Goal: Communication & Community: Answer question/provide support

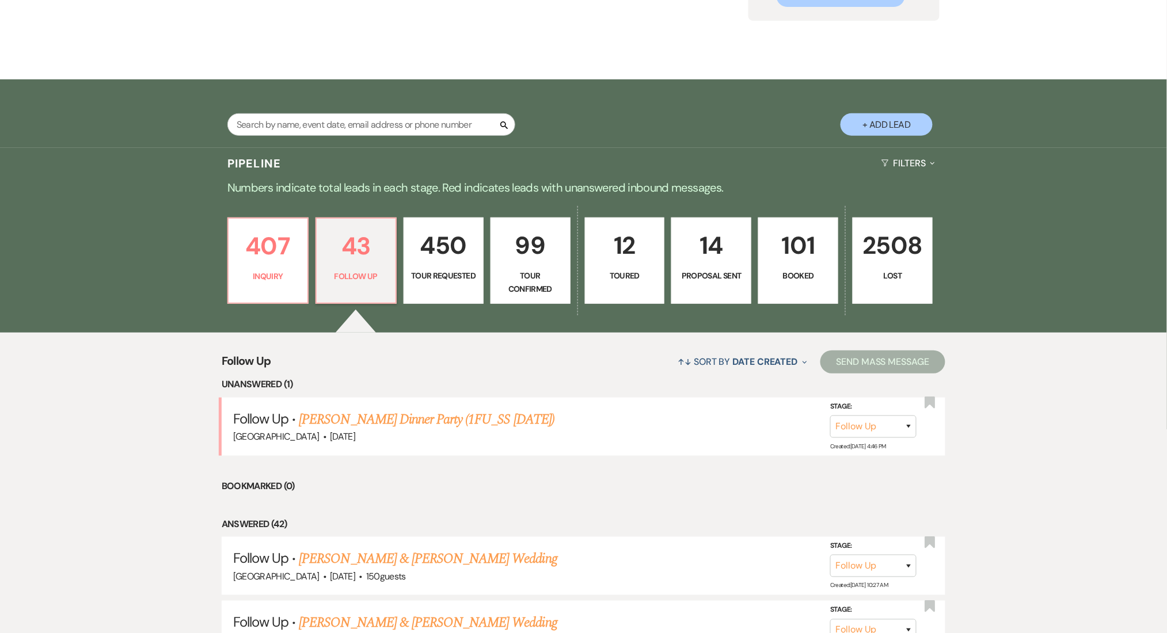
drag, startPoint x: 0, startPoint y: 0, endPoint x: 389, endPoint y: 348, distance: 522.3
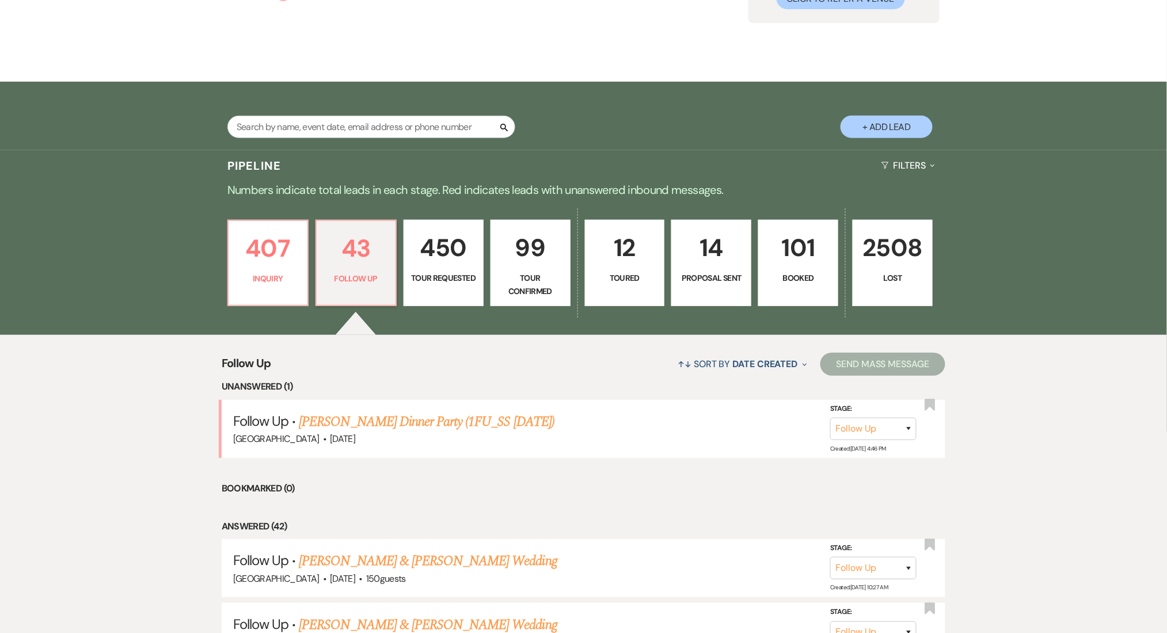
click at [403, 412] on link "[PERSON_NAME] Dinner Party (1FU_SS [DATE])" at bounding box center [427, 422] width 256 height 21
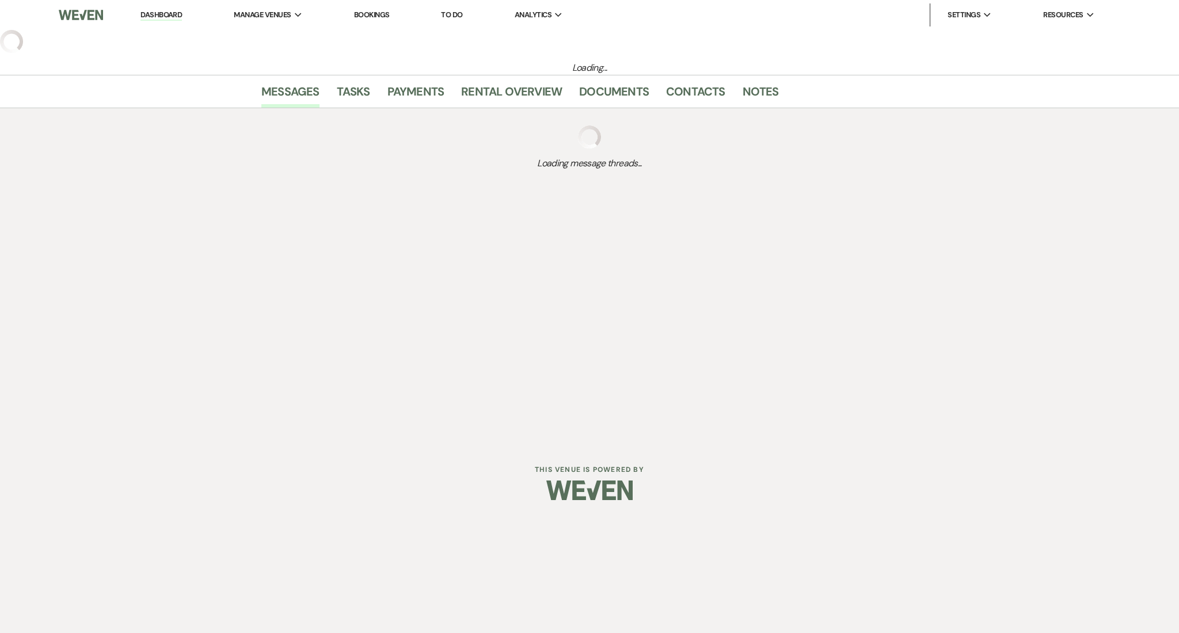
select select "9"
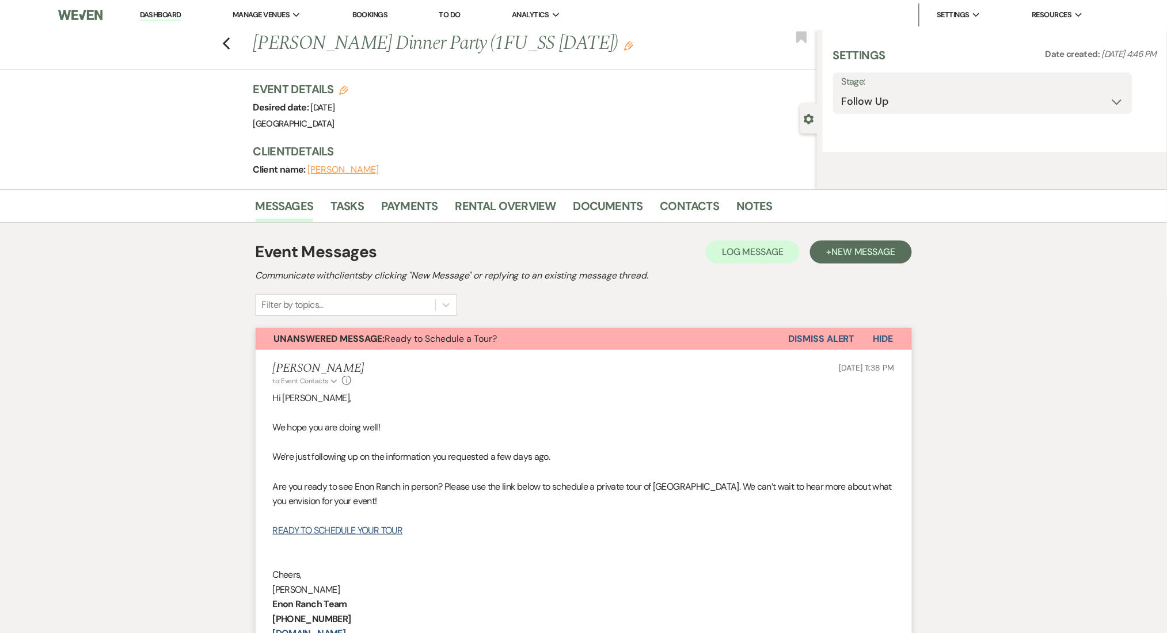
select select "26"
select select "13"
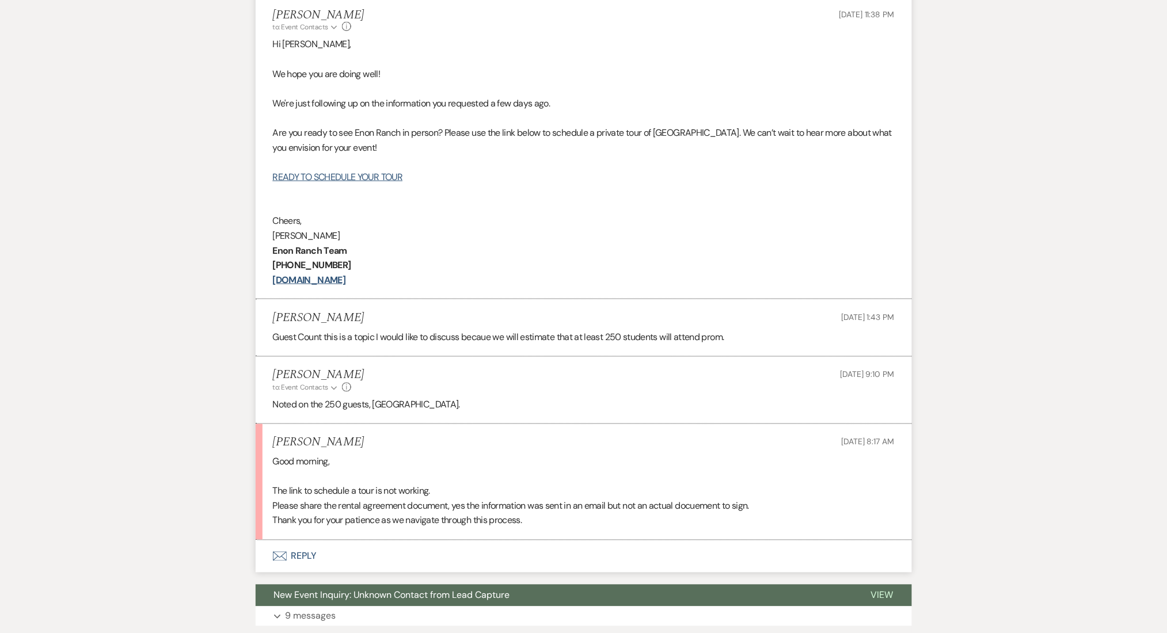
scroll to position [538, 0]
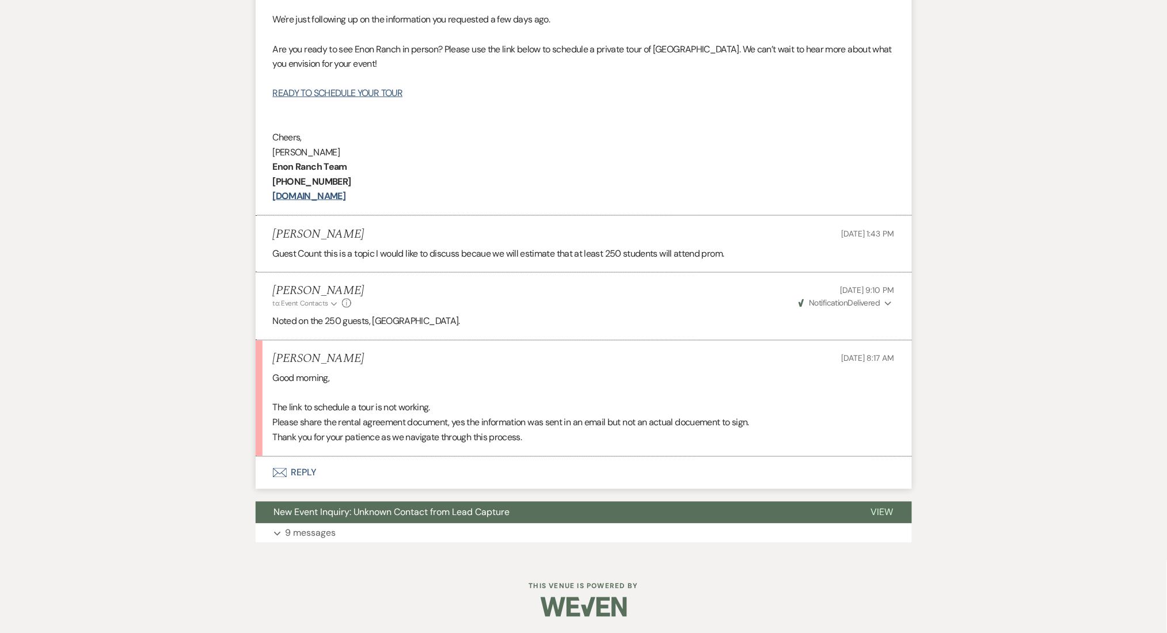
click at [214, 419] on div "Messages Tasks Payments Rental Overview Documents Contacts Notes Event Messages…" at bounding box center [583, 155] width 1167 height 809
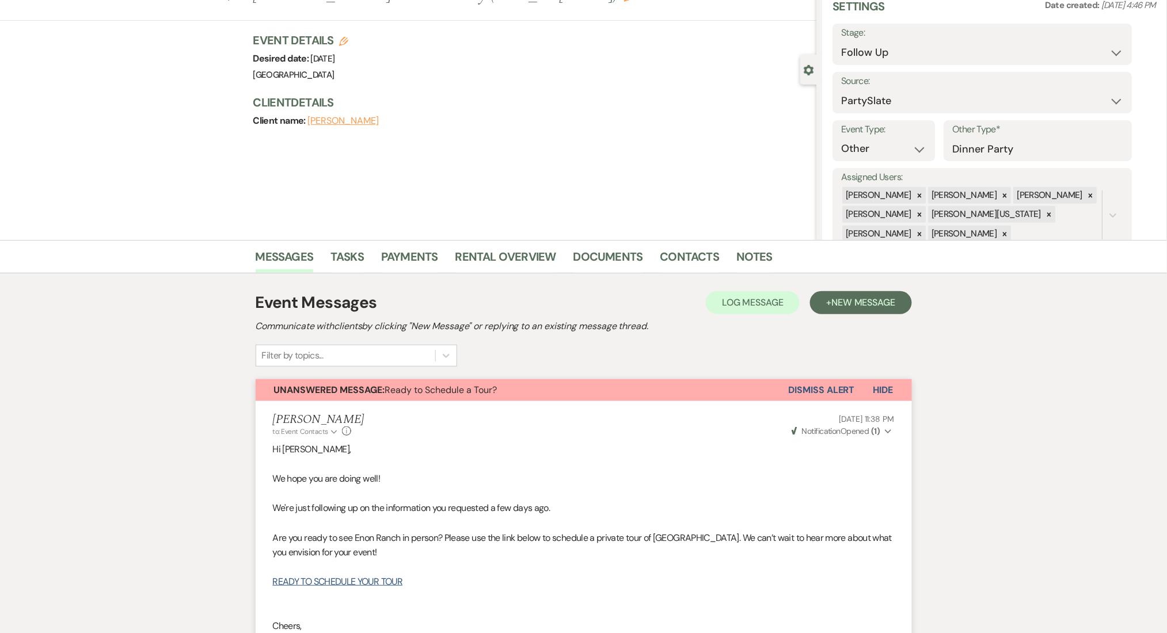
scroll to position [0, 0]
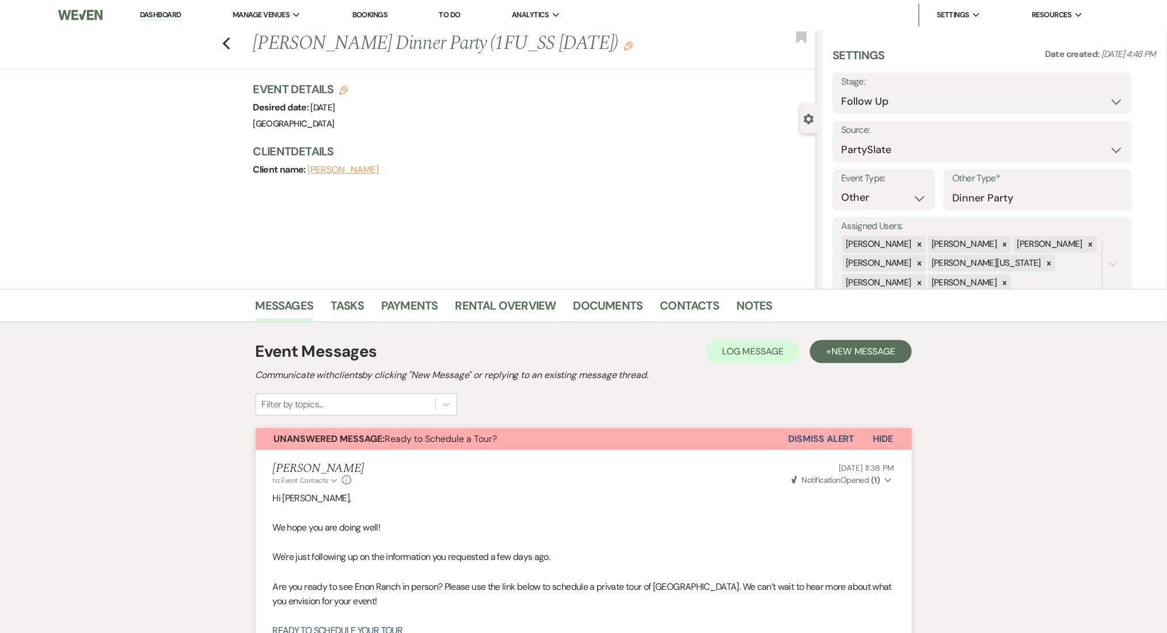
click at [173, 17] on link "Dashboard" at bounding box center [160, 15] width 41 height 11
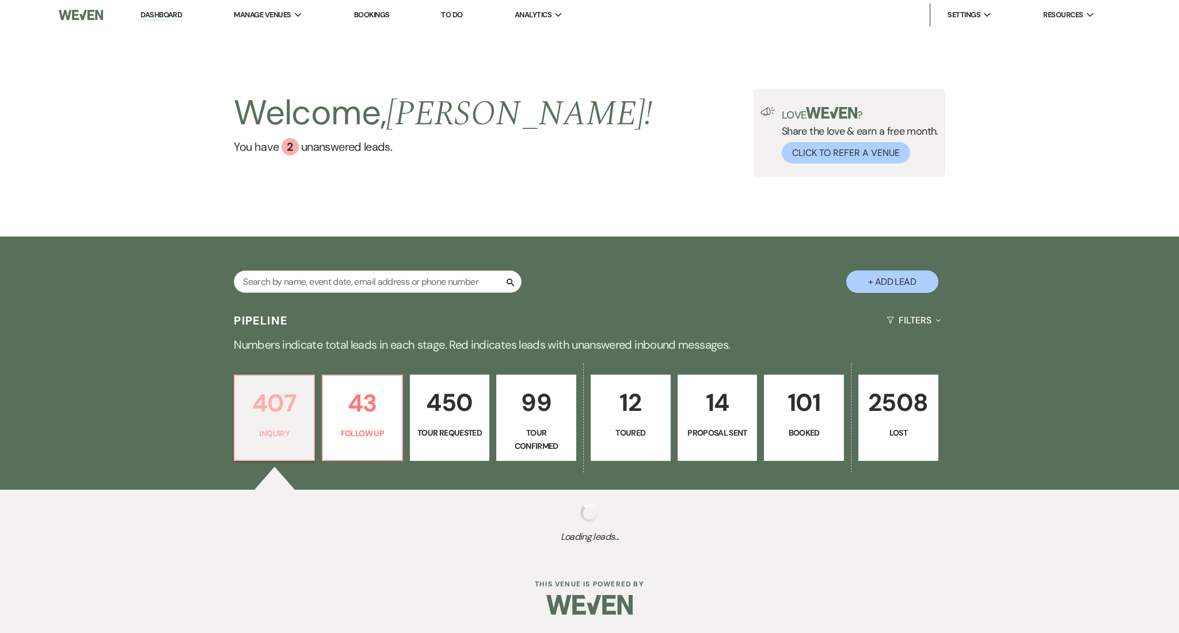
click at [279, 423] on link "407 Inquiry" at bounding box center [274, 418] width 81 height 86
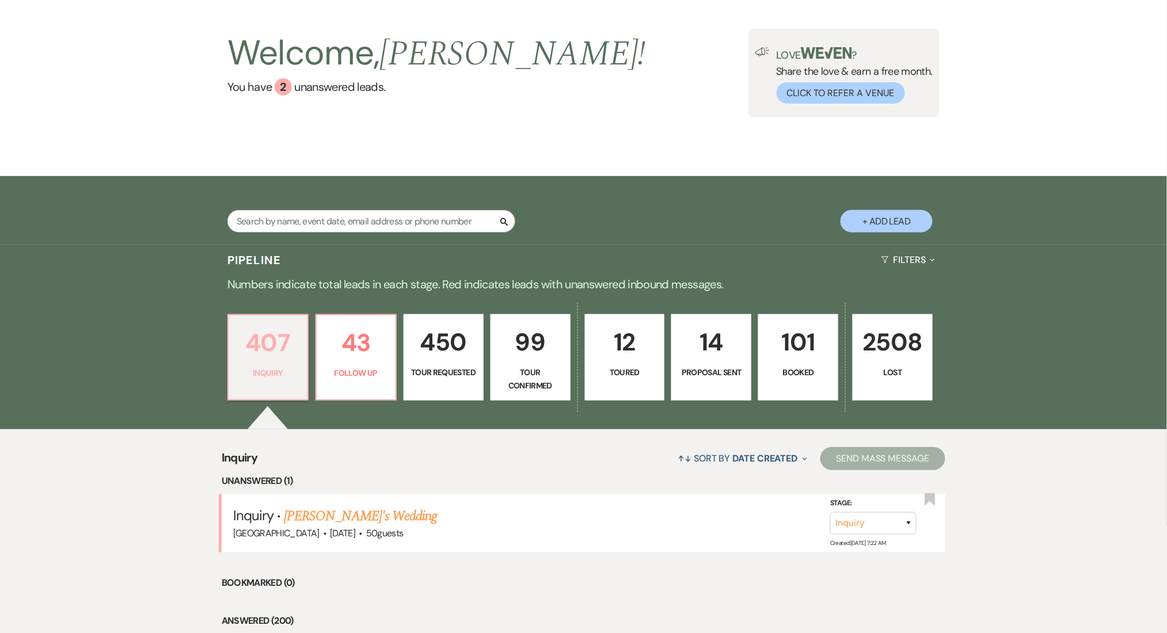
scroll to position [230, 0]
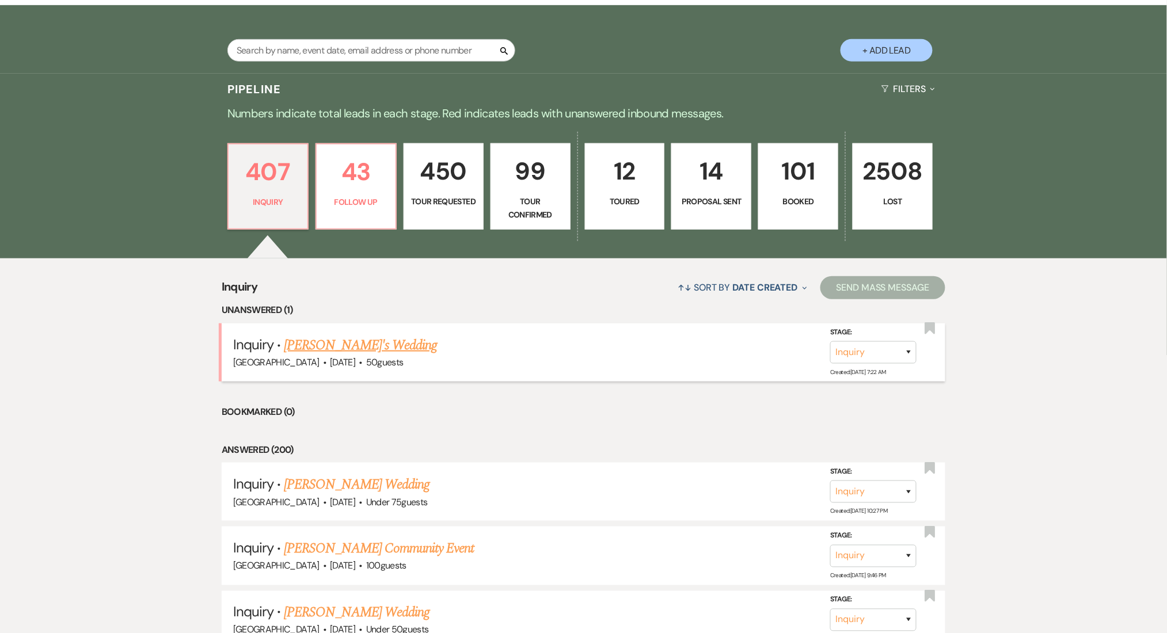
click at [342, 343] on link "[PERSON_NAME]'s Wedding" at bounding box center [360, 345] width 153 height 21
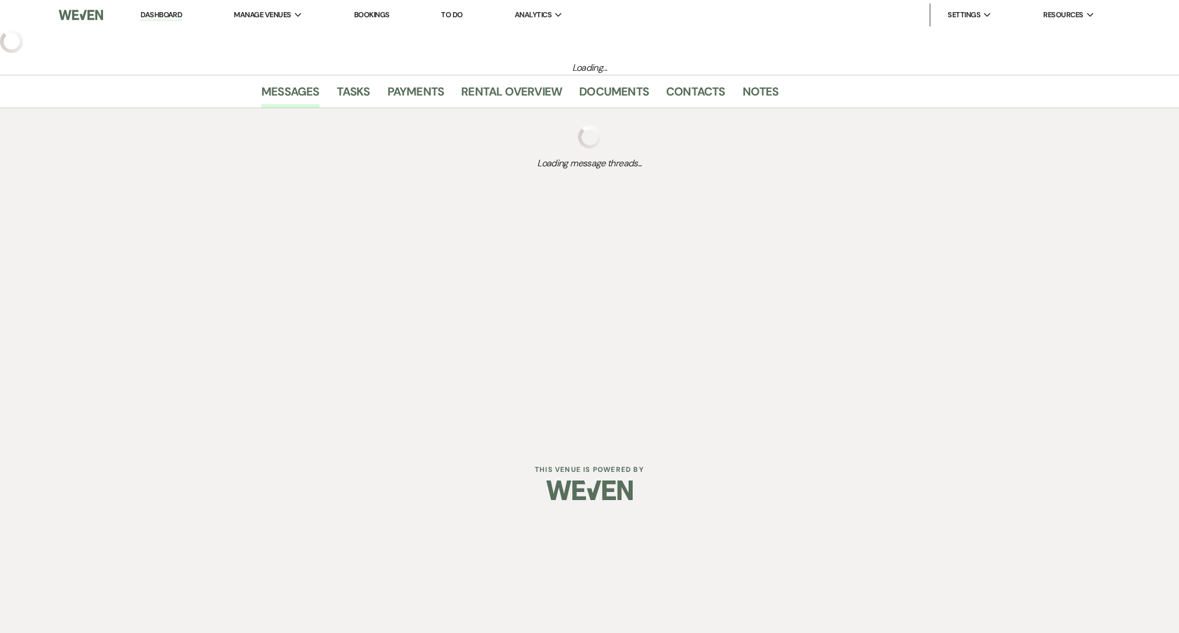
select select "3"
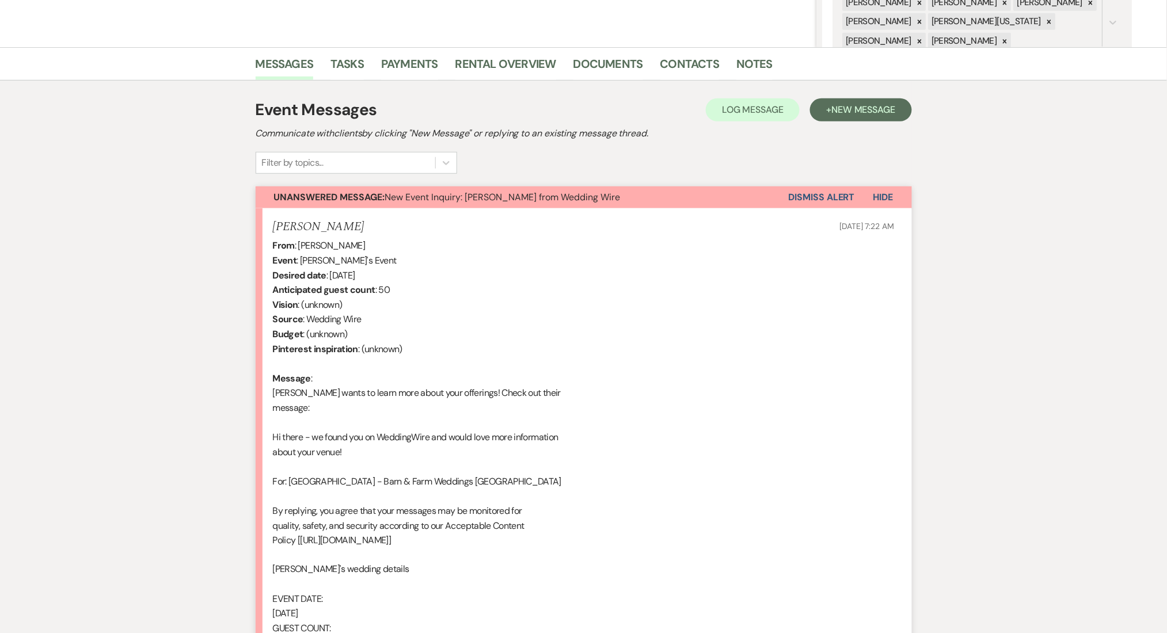
scroll to position [454, 0]
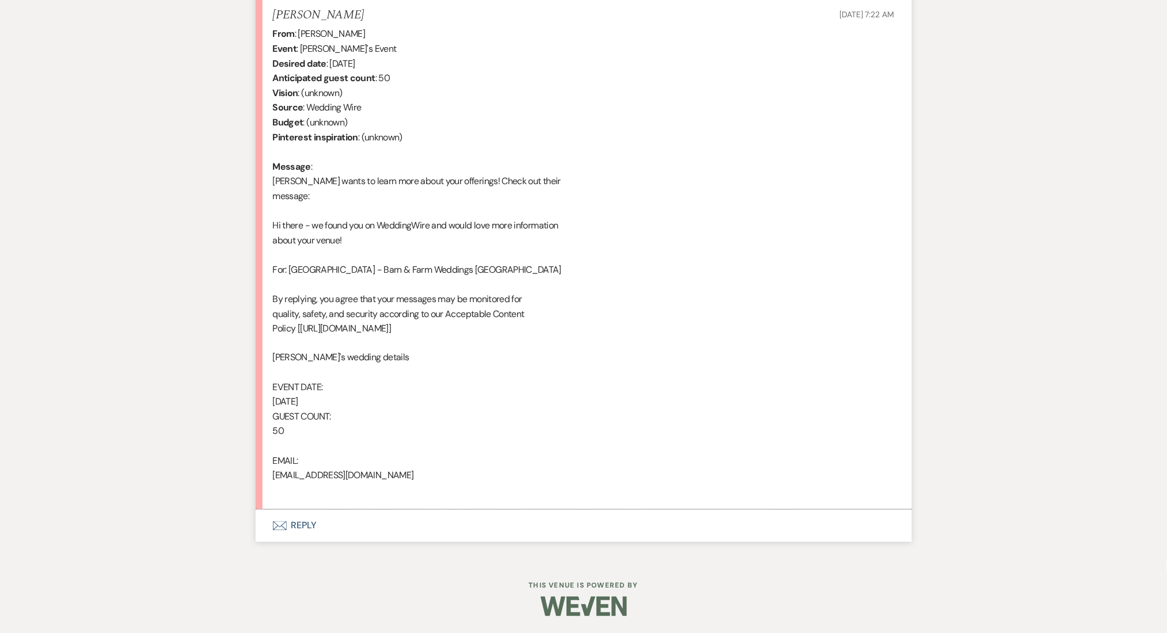
click at [308, 532] on button "Envelope Reply" at bounding box center [584, 526] width 656 height 32
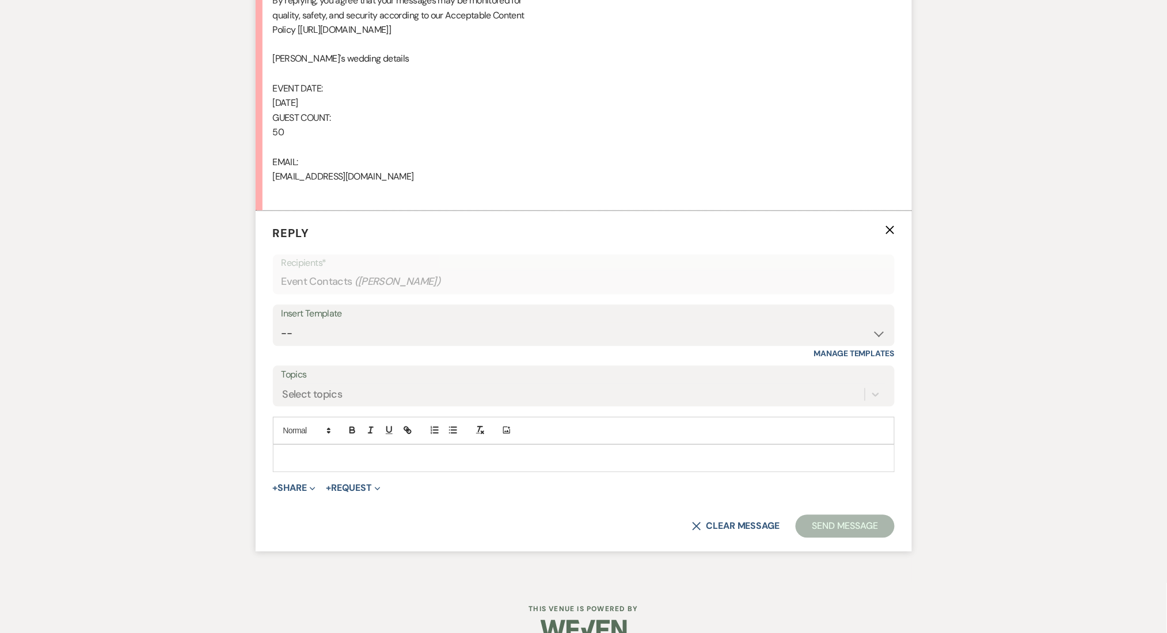
scroll to position [776, 0]
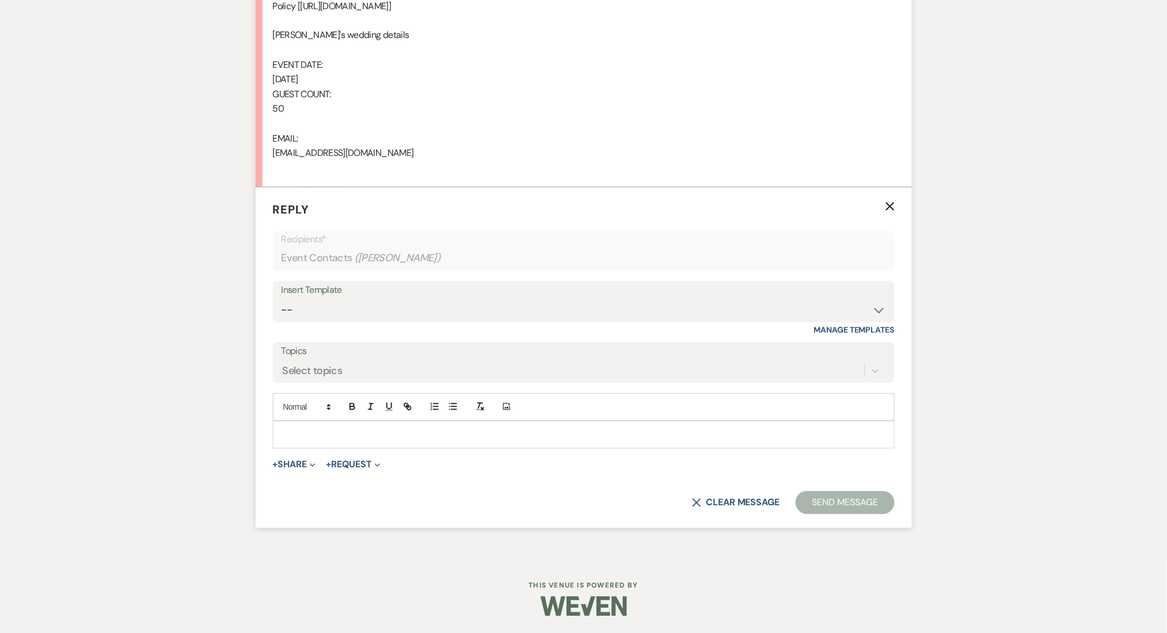
click at [363, 325] on div "Insert Template -- Inquiry Follow Up Email #2 Contract Sending Template Payment…" at bounding box center [584, 309] width 622 height 54
click at [354, 311] on select "-- Inquiry Follow Up Email #2 Contract Sending Template Payment Template Rental…" at bounding box center [584, 310] width 604 height 22
select select "4375"
click at [282, 299] on select "-- Inquiry Follow Up Email #2 Contract Sending Template Payment Template Rental…" at bounding box center [584, 310] width 604 height 22
click at [207, 225] on div "Messages Tasks Payments Rental Overview Documents Contacts Notes Event Messages…" at bounding box center [583, 36] width 1167 height 1047
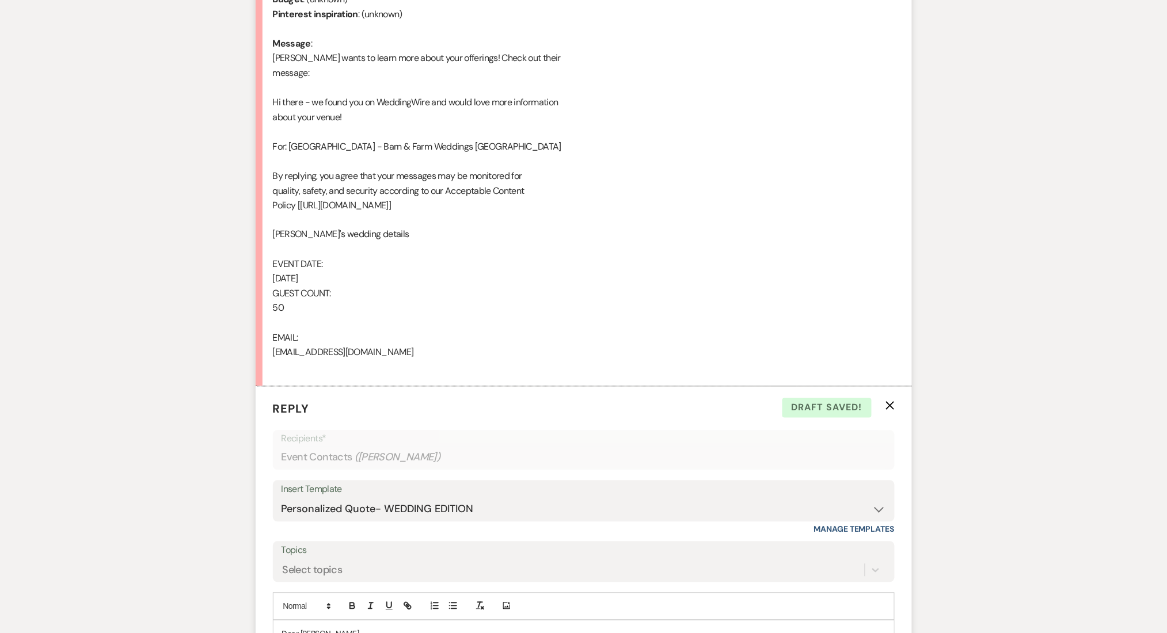
scroll to position [699, 0]
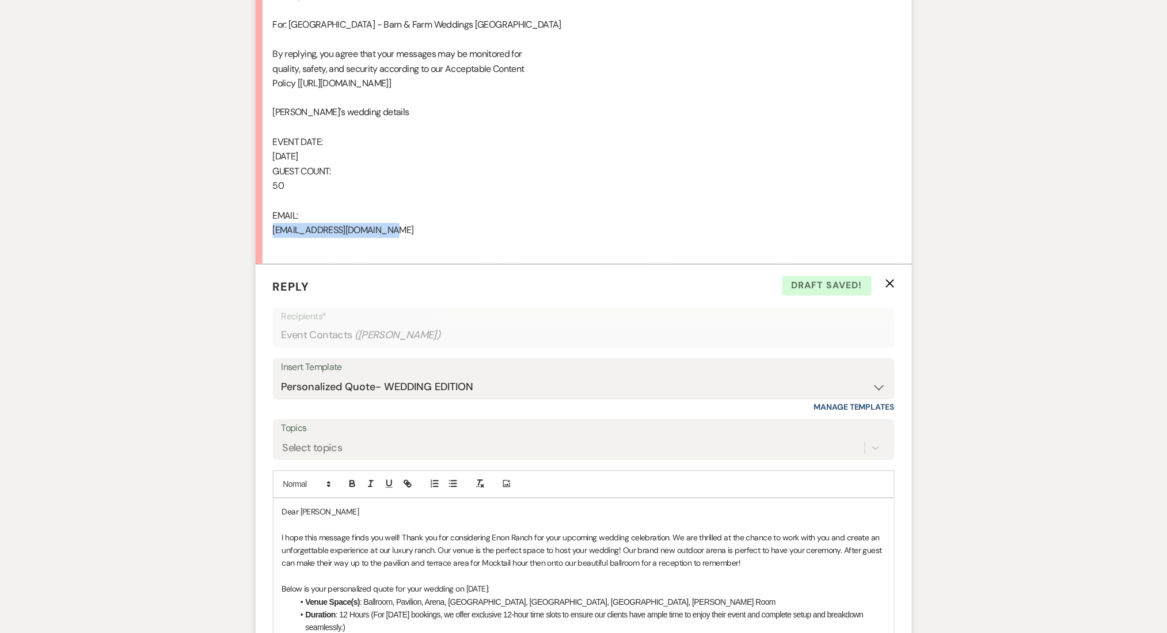
drag, startPoint x: 409, startPoint y: 233, endPoint x: 262, endPoint y: 231, distance: 147.4
click at [262, 231] on li "[PERSON_NAME] [DATE] 7:22 AM From : [PERSON_NAME] Event : [PERSON_NAME]'s Event…" at bounding box center [584, 8] width 656 height 514
copy div "[EMAIL_ADDRESS][DOMAIN_NAME]"
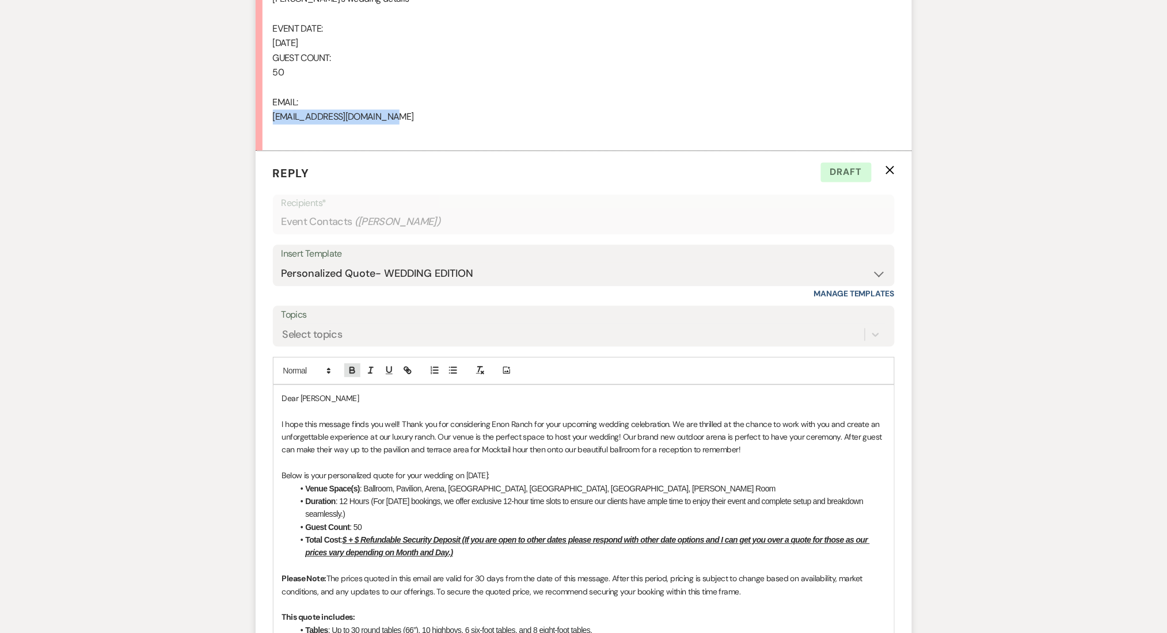
scroll to position [1083, 0]
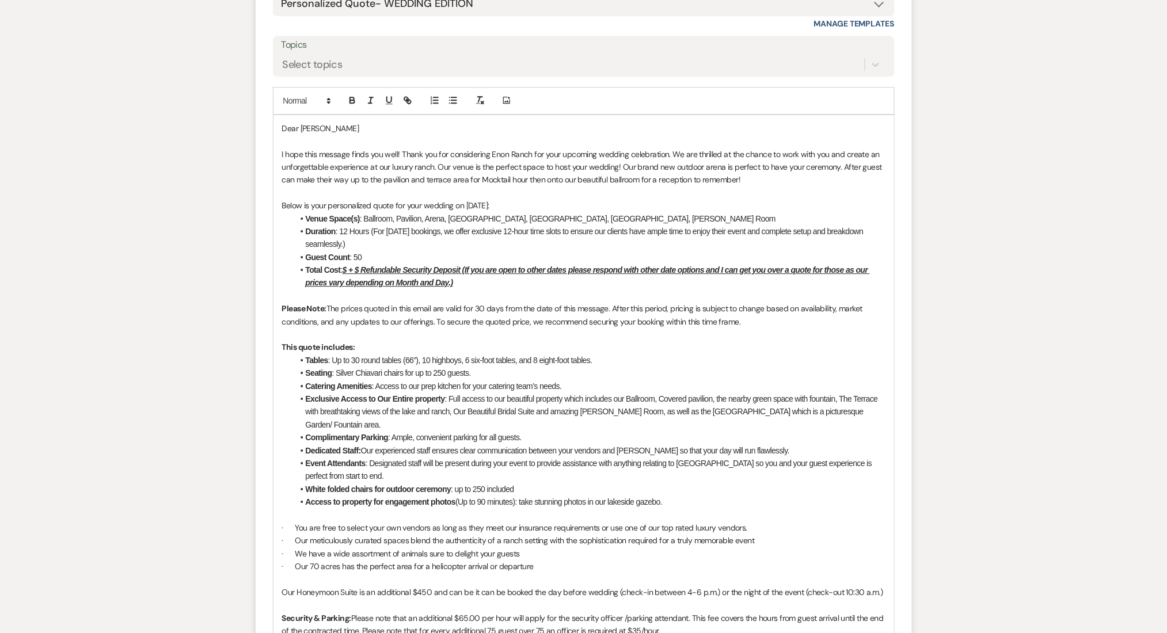
click at [347, 267] on u "$ + $ Refundable Security Deposit (If you are open to other dates please respon…" at bounding box center [588, 276] width 564 height 22
click at [378, 266] on u "$9,500 + $ Refundable Security Deposit (If you are open to other dates please r…" at bounding box center [590, 276] width 569 height 22
click at [235, 271] on div "Messages Tasks Payments Rental Overview Documents Contacts Notes Event Messages…" at bounding box center [583, 180] width 1167 height 1949
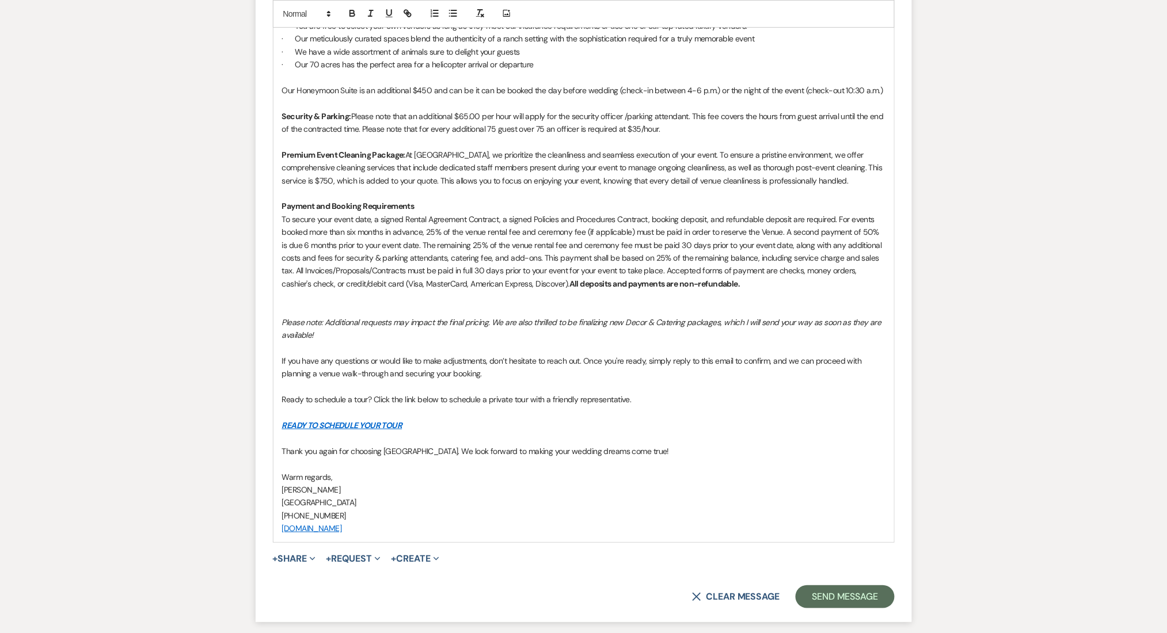
scroll to position [1665, 0]
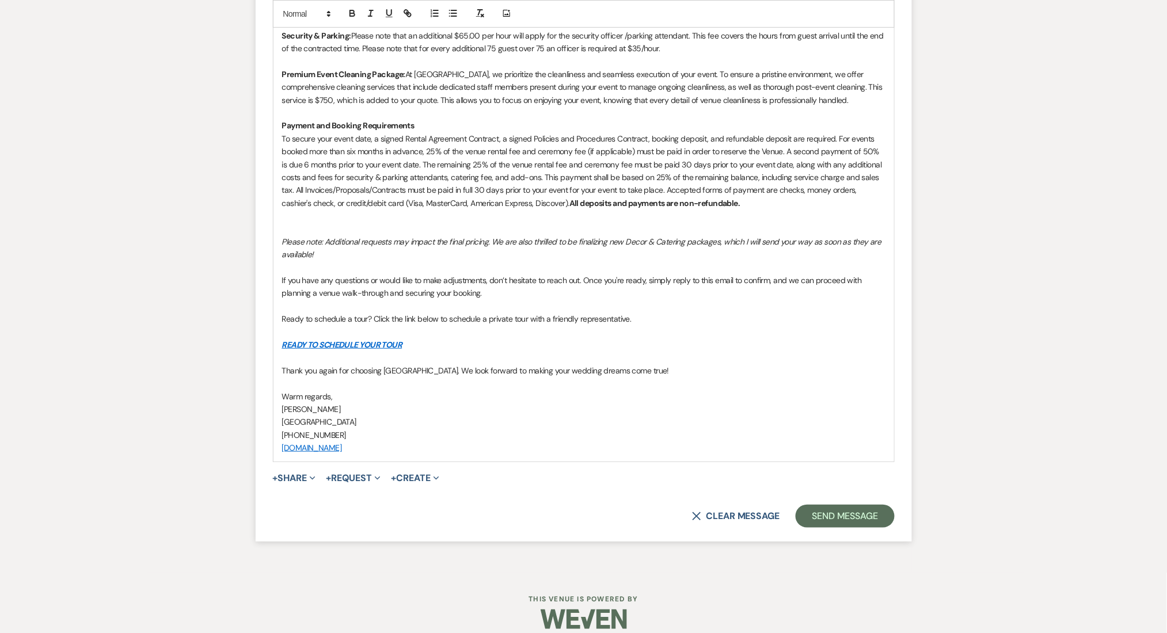
click at [845, 508] on button "Send Message" at bounding box center [845, 516] width 98 height 23
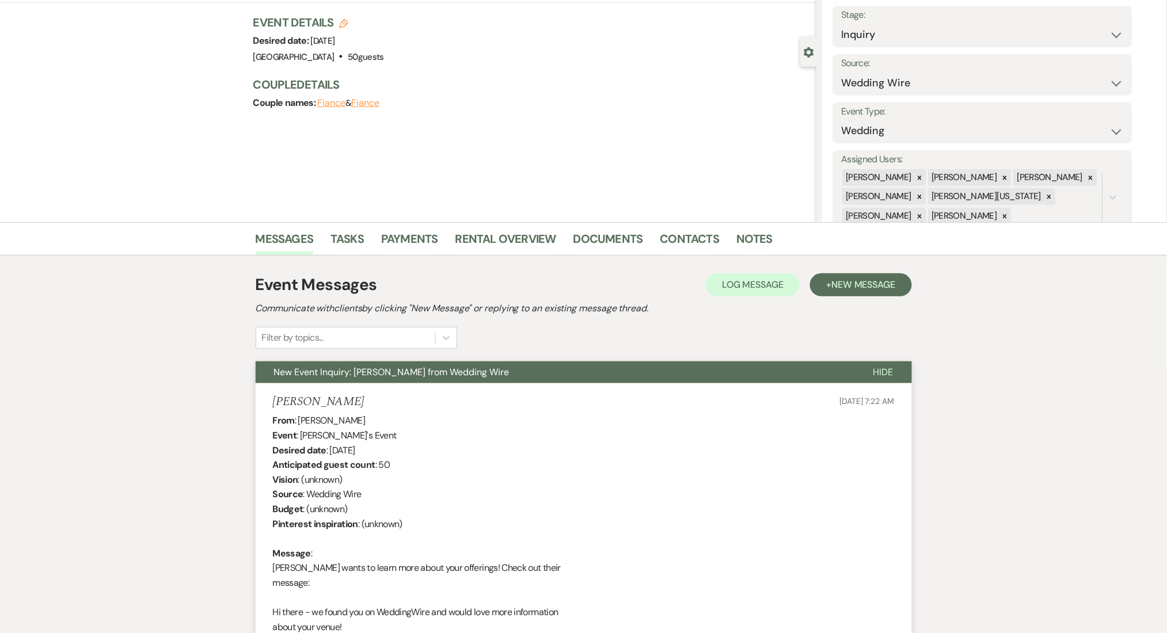
scroll to position [0, 0]
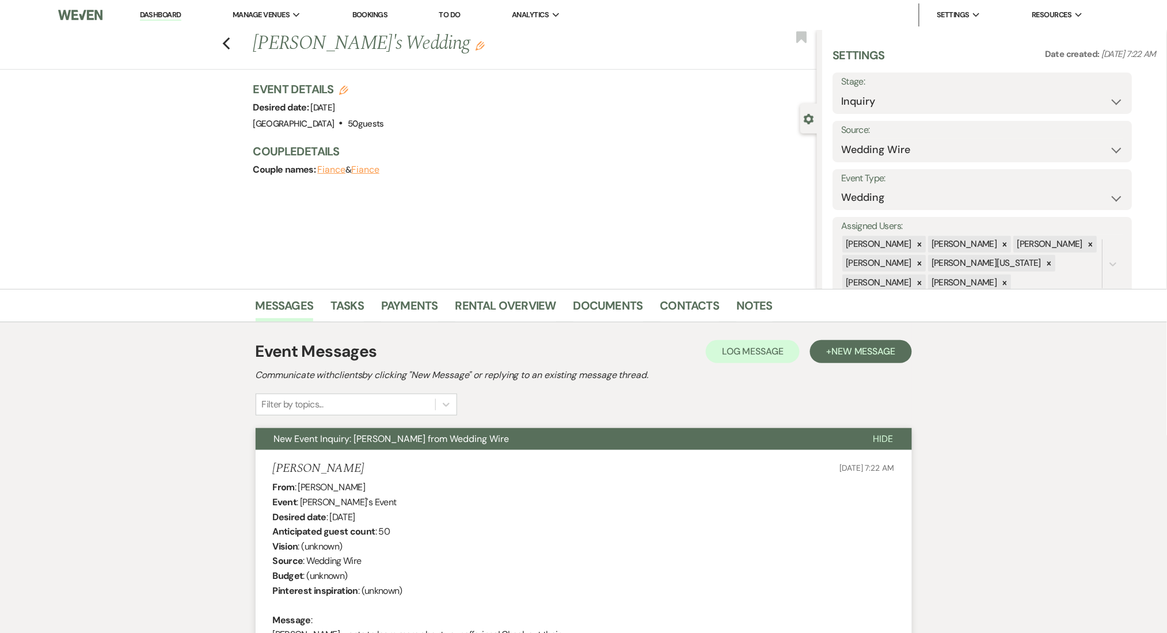
click at [155, 7] on li "Dashboard" at bounding box center [160, 14] width 53 height 23
click at [159, 11] on link "Dashboard" at bounding box center [160, 15] width 41 height 11
